Goal: Information Seeking & Learning: Check status

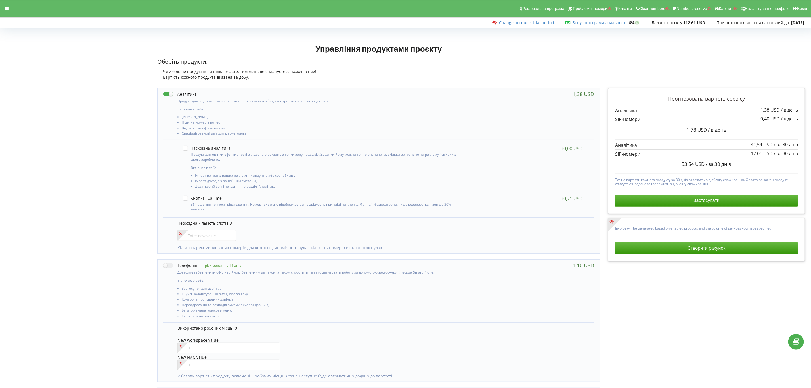
click at [7, 3] on div "Реферальна програма Проблемні номери Клієнти Clear numbers Numbers reserve Кабі…" at bounding box center [405, 8] width 819 height 17
click at [5, 7] on icon at bounding box center [6, 9] width 3 height 4
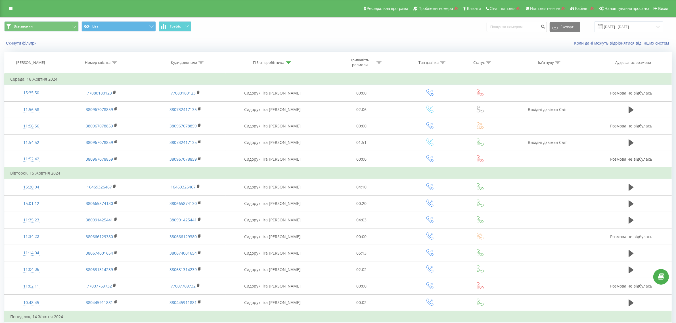
click at [287, 62] on icon at bounding box center [288, 62] width 5 height 3
click at [258, 117] on button "Скасувати" at bounding box center [260, 114] width 24 height 7
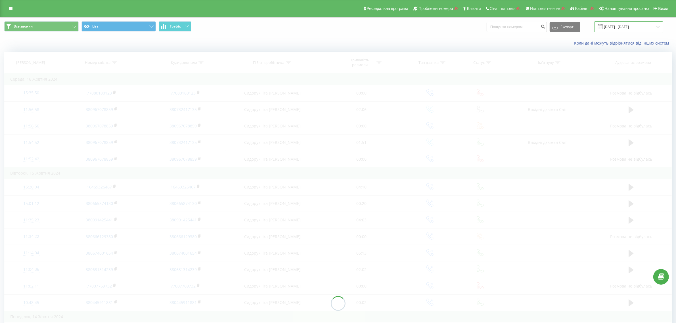
click at [634, 28] on input "17.09.2024 - 16.10.2024" at bounding box center [629, 26] width 69 height 11
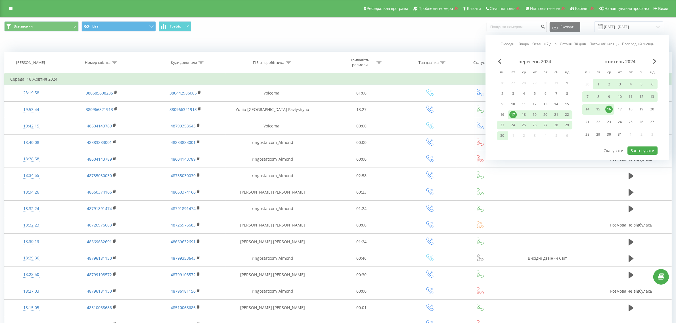
click at [512, 44] on link "Сьогодні" at bounding box center [508, 43] width 15 height 5
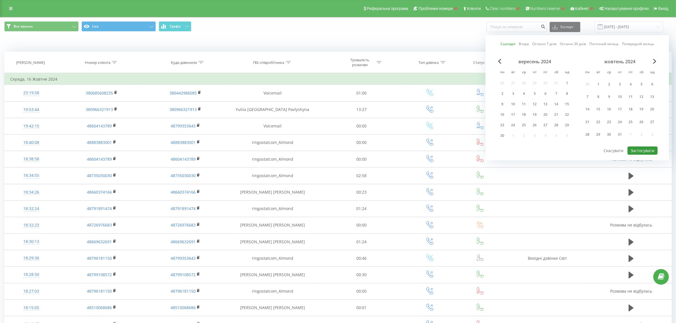
click at [637, 148] on button "Застосувати" at bounding box center [643, 151] width 30 height 8
type input "19.08.2025 - 19.08.2025"
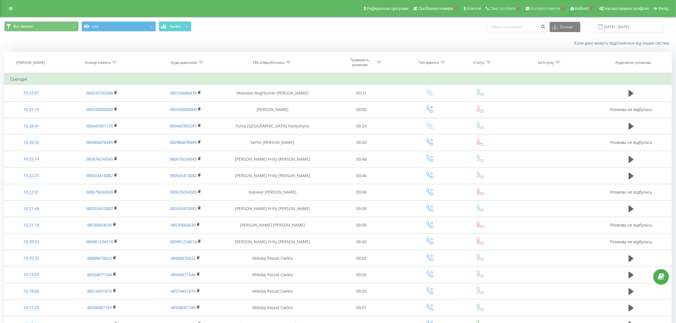
click at [113, 62] on icon at bounding box center [114, 62] width 5 height 3
click at [111, 103] on input "text" at bounding box center [102, 103] width 50 height 10
type input "5008"
click at [117, 111] on span "OK" at bounding box center [114, 114] width 16 height 9
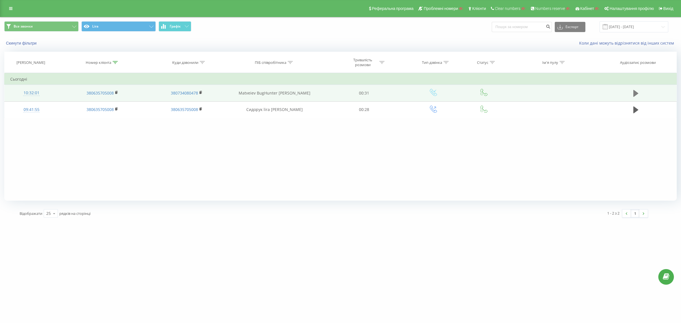
click at [637, 93] on icon at bounding box center [636, 93] width 5 height 7
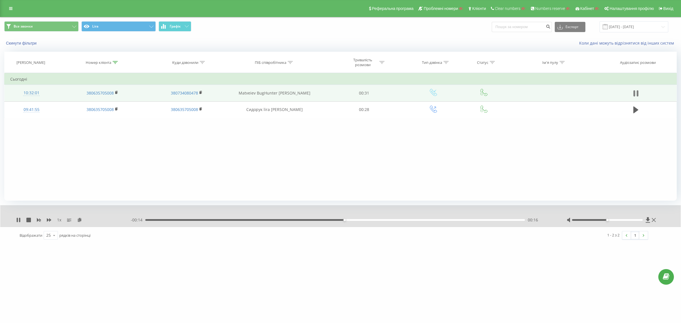
click at [638, 95] on icon at bounding box center [638, 93] width 2 height 6
click at [116, 92] on rect at bounding box center [116, 92] width 2 height 3
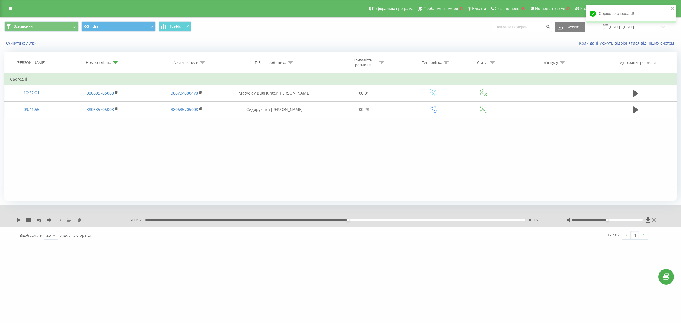
click at [361, 165] on div "Фільтрувати за умовою Містить 5008 Скасувати OK Фільтрувати за умовою Містить С…" at bounding box center [340, 137] width 673 height 128
click at [386, 152] on div "Фільтрувати за умовою Містить 5008 Скасувати OK Фільтрувати за умовою Містить С…" at bounding box center [340, 137] width 673 height 128
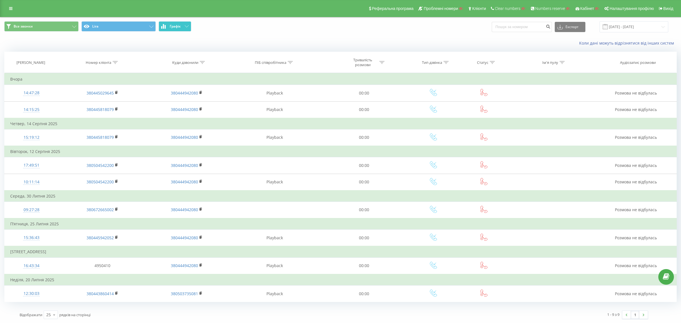
click at [179, 29] on button "Графік" at bounding box center [175, 26] width 33 height 10
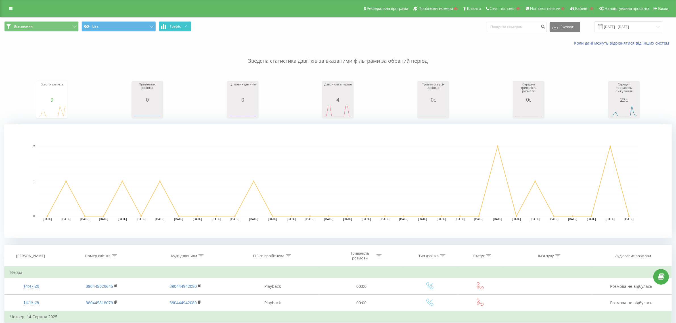
click at [175, 32] on span "Все звонки Lira Графік" at bounding box center [169, 26] width 330 height 11
click at [177, 22] on button "Графік" at bounding box center [175, 26] width 33 height 10
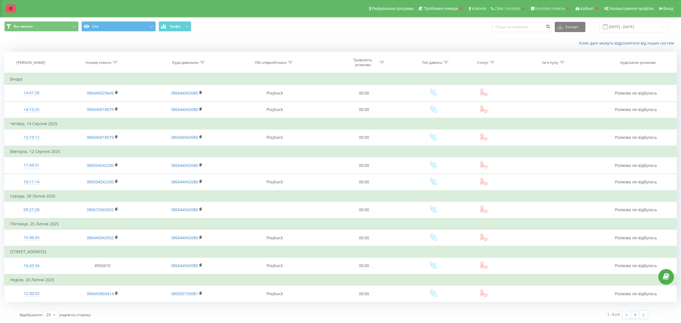
click at [13, 12] on link at bounding box center [11, 9] width 10 height 8
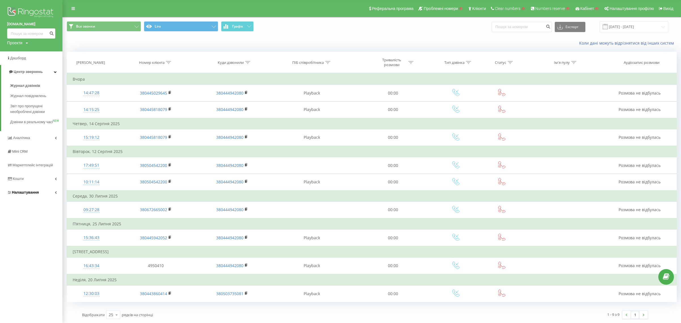
click at [26, 199] on link "Налаштування" at bounding box center [31, 193] width 62 height 14
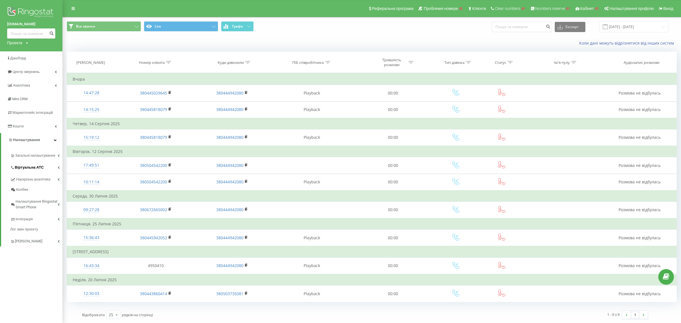
click at [30, 166] on span "Віртуальна АТС" at bounding box center [29, 168] width 29 height 6
